Goal: Ask a question

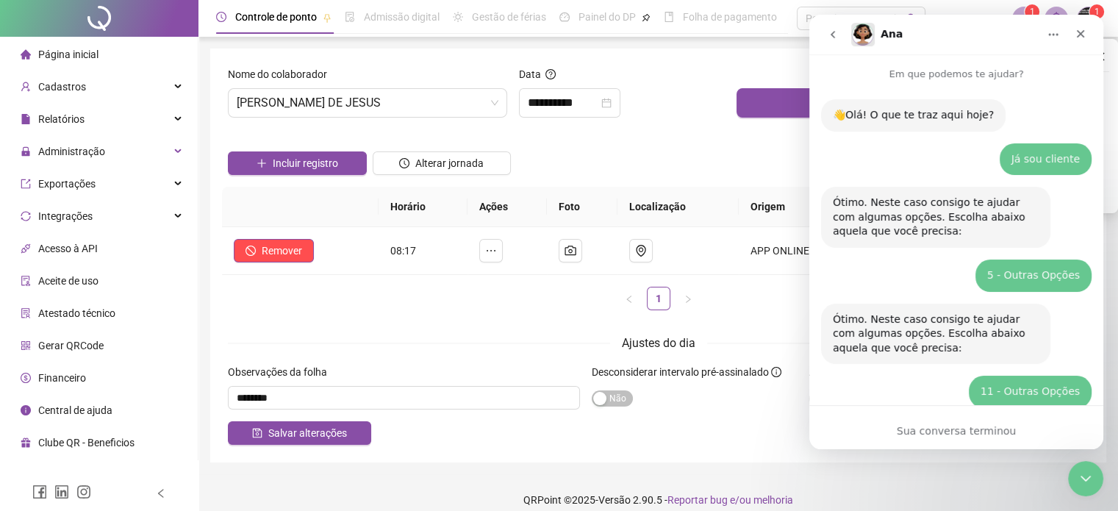
scroll to position [1, 0]
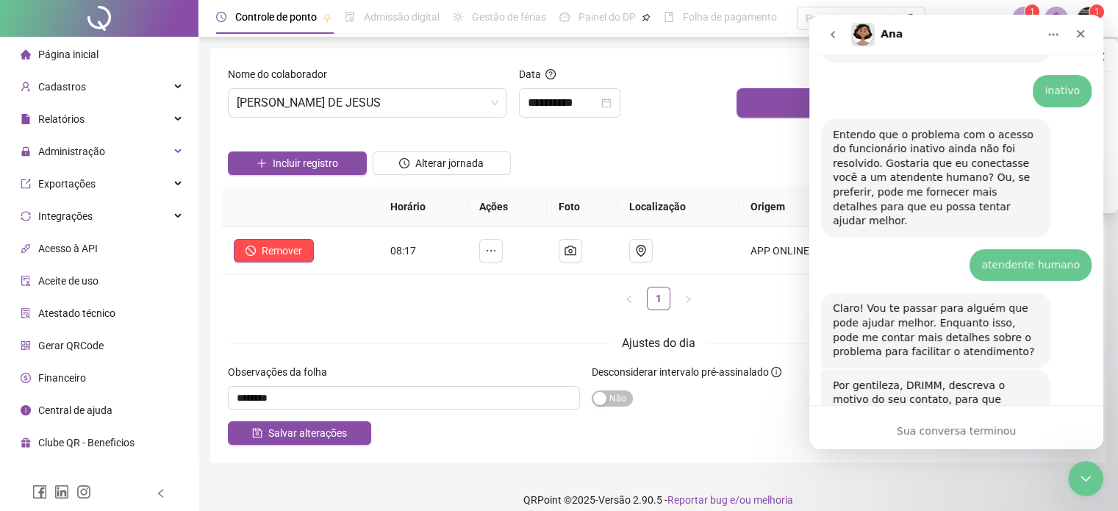
click at [952, 431] on div "Sua conversa terminou" at bounding box center [956, 430] width 294 height 15
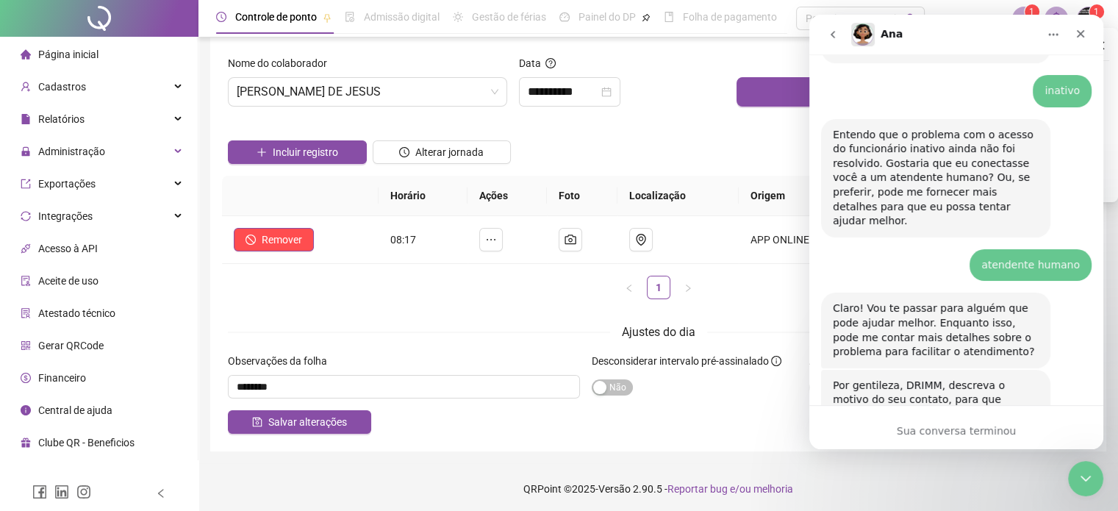
scroll to position [14, 0]
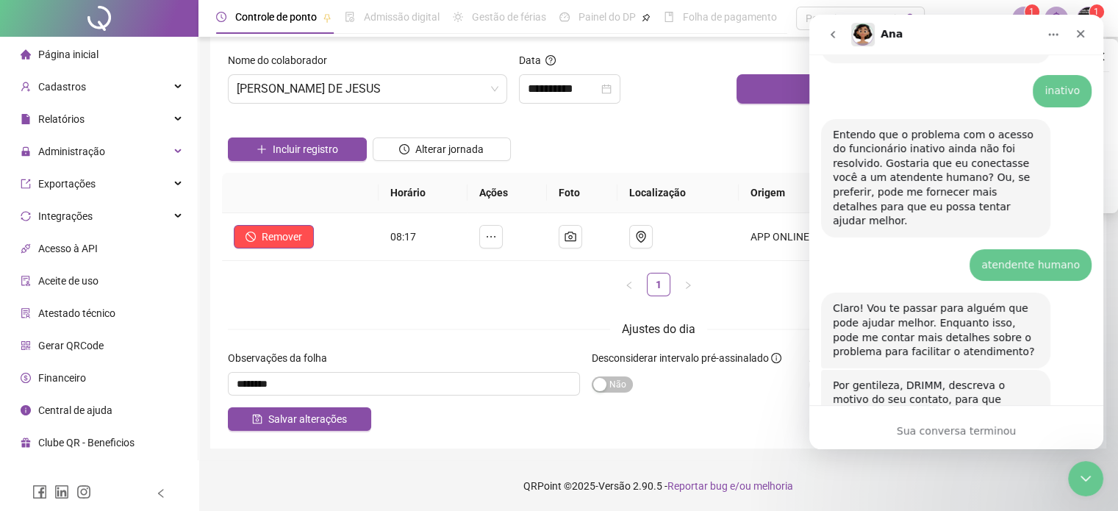
click at [965, 437] on div "Sua conversa terminou" at bounding box center [956, 430] width 294 height 15
click at [1084, 35] on icon "Fechar" at bounding box center [1080, 34] width 12 height 12
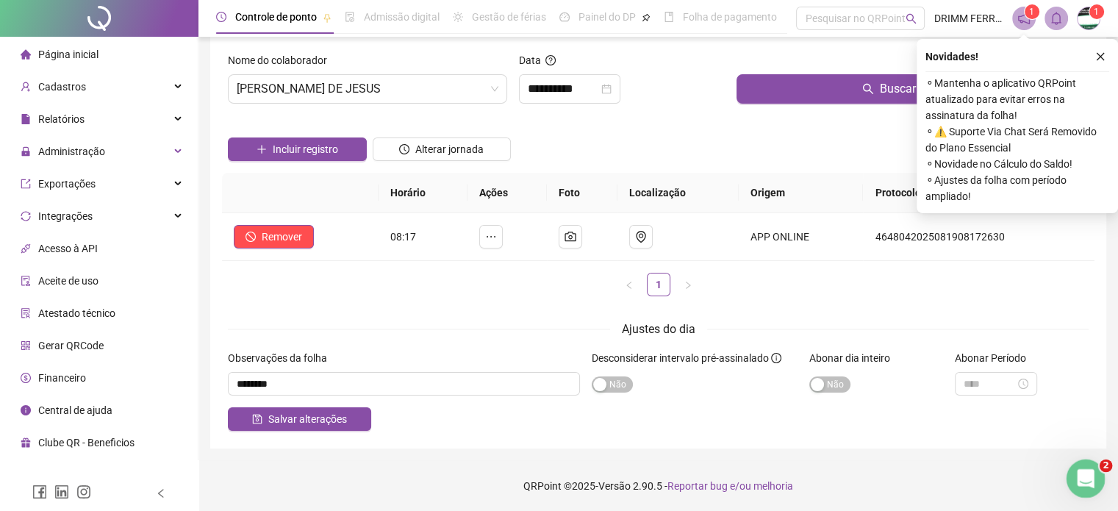
scroll to position [1065, 0]
click at [1082, 480] on icon "Abertura do Messenger da Intercom" at bounding box center [1084, 476] width 24 height 24
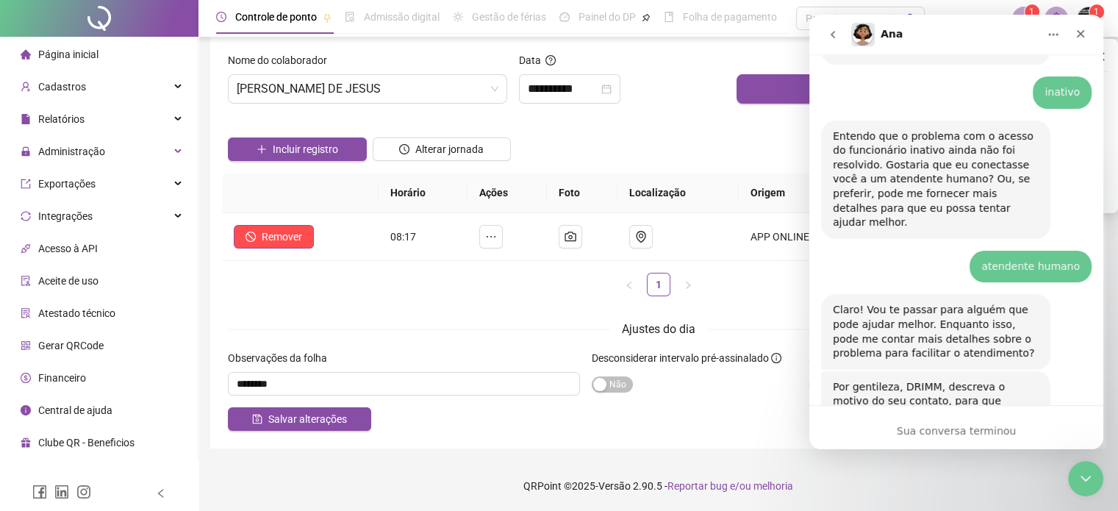
click at [940, 427] on div "Sua conversa terminou" at bounding box center [956, 430] width 294 height 15
click at [901, 371] on div "Por gentileza, DRIMM, descreva o motivo do seu contato, para que possamos agili…" at bounding box center [956, 417] width 270 height 93
click at [975, 437] on div "Sua conversa terminou" at bounding box center [956, 430] width 294 height 15
click at [1078, 35] on icon "Fechar" at bounding box center [1081, 34] width 8 height 8
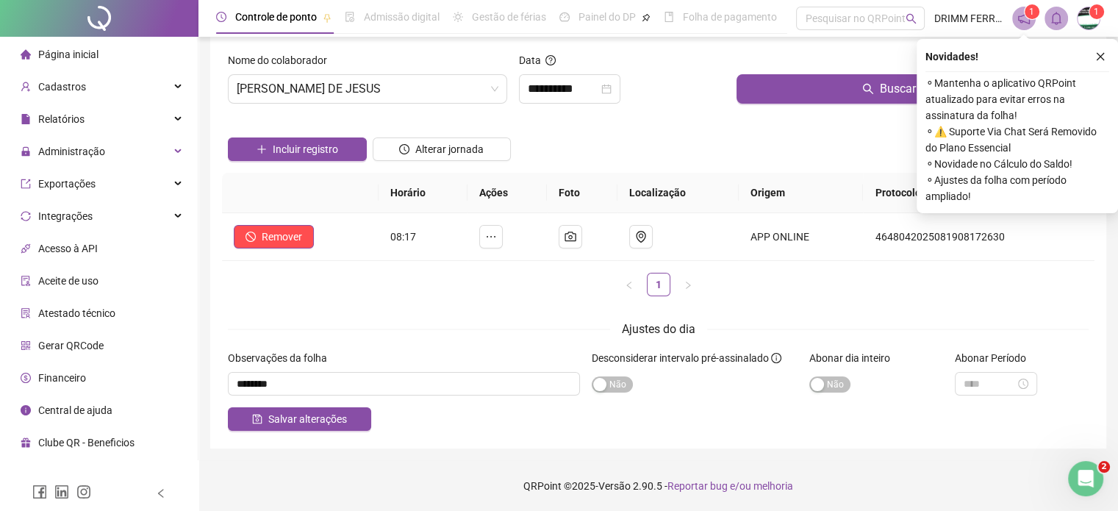
drag, startPoint x: 1099, startPoint y: 53, endPoint x: 1095, endPoint y: 85, distance: 31.8
click at [1098, 53] on icon "close" at bounding box center [1100, 56] width 10 height 10
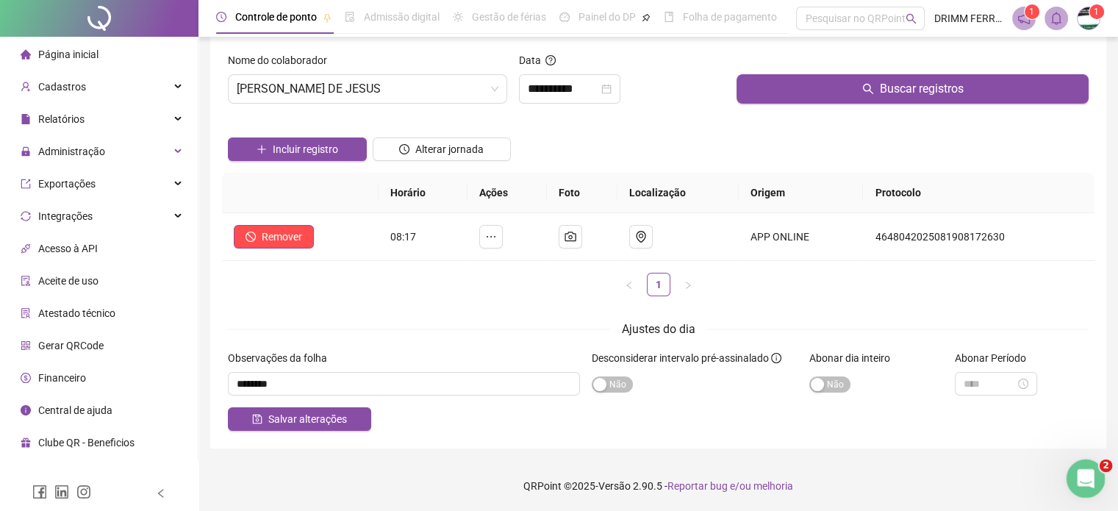
click at [1082, 465] on icon "Abertura do Messenger da Intercom" at bounding box center [1084, 476] width 24 height 24
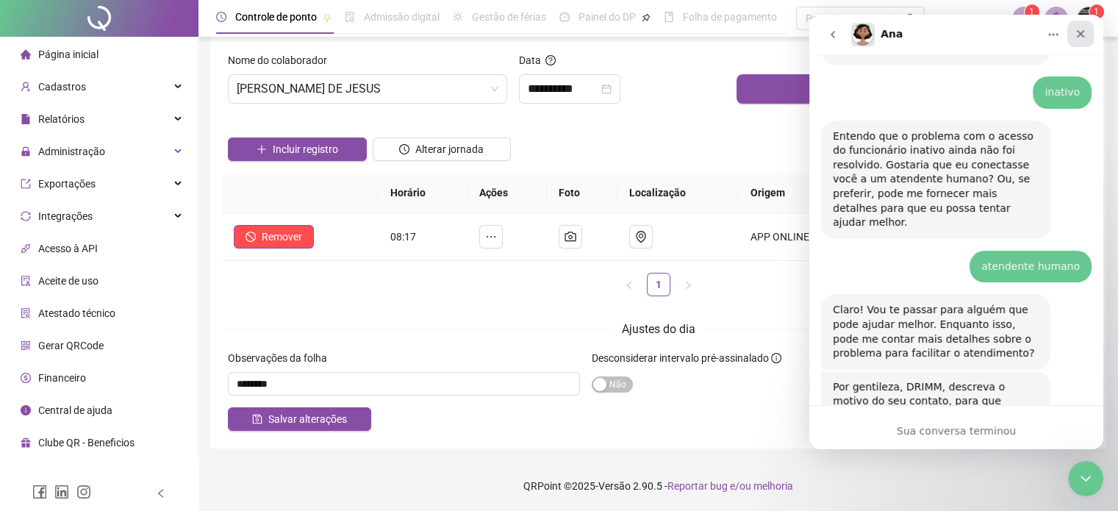
click at [1078, 35] on icon "Fechar" at bounding box center [1081, 34] width 8 height 8
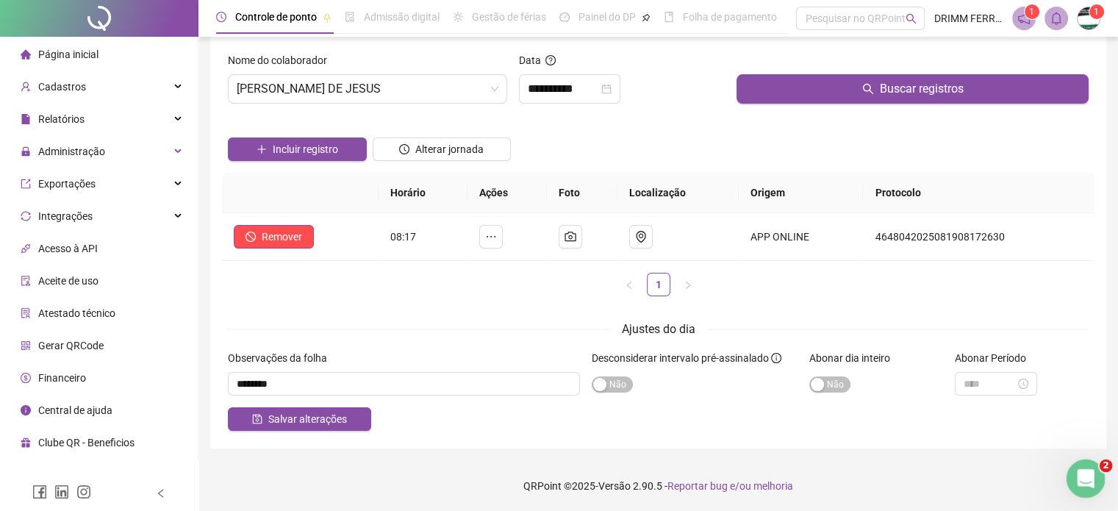
click at [1083, 477] on icon "Abertura do Messenger da Intercom" at bounding box center [1084, 476] width 24 height 24
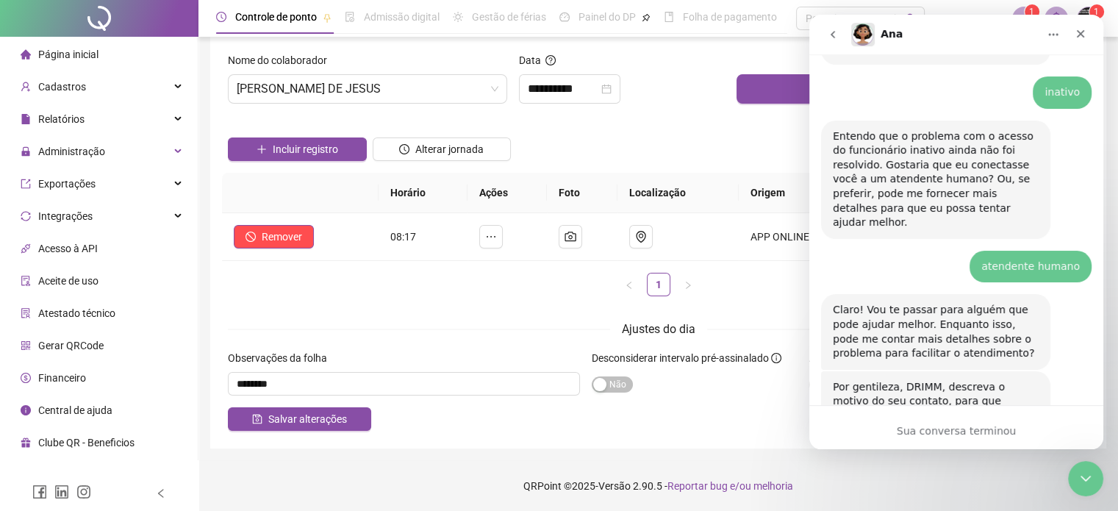
click at [875, 391] on div "Por gentileza, DRIMM, descreva o motivo do seu contato, para que possamos agili…" at bounding box center [956, 417] width 270 height 93
click at [1050, 37] on icon "Início" at bounding box center [1053, 35] width 12 height 12
click at [1046, 371] on div "Por gentileza, DRIMM, descreva o motivo do seu contato, para que possamos agili…" at bounding box center [935, 401] width 229 height 61
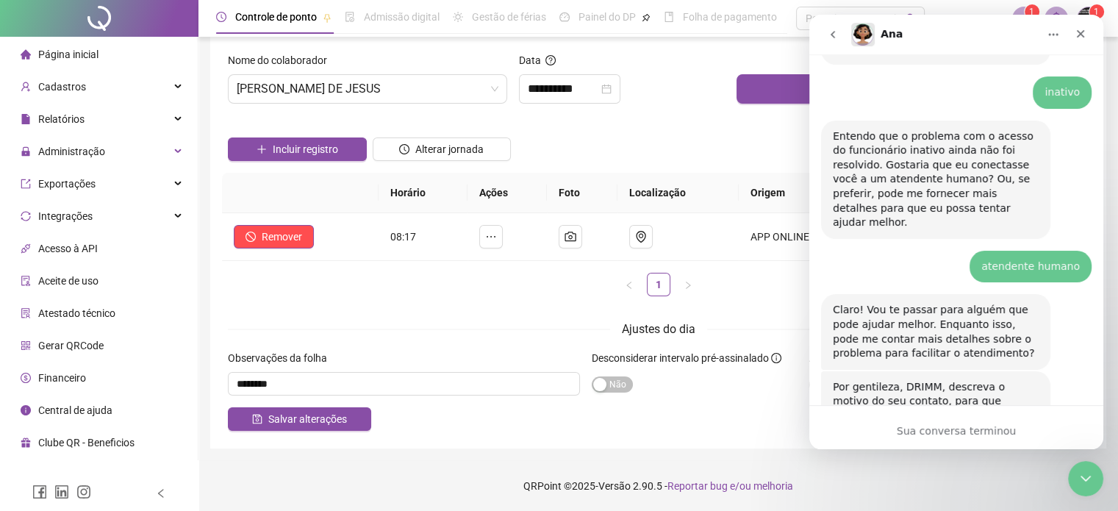
click at [980, 435] on div "Sua conversa terminou" at bounding box center [956, 430] width 294 height 15
click at [1081, 35] on icon "Fechar" at bounding box center [1080, 34] width 12 height 12
